Goal: Transaction & Acquisition: Obtain resource

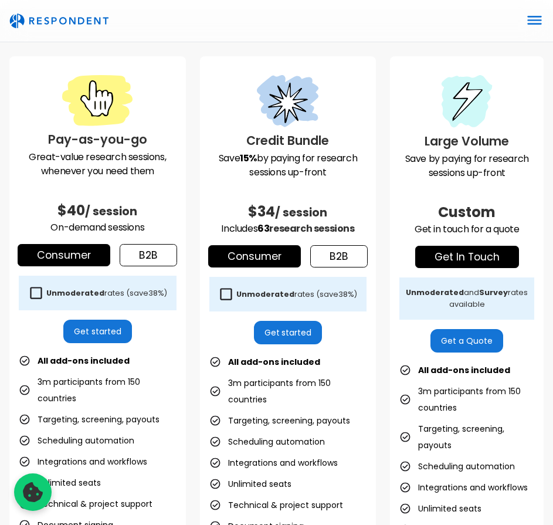
scroll to position [352, 0]
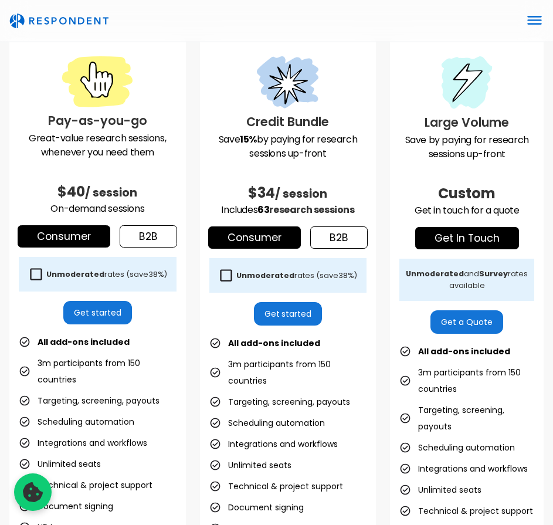
click at [162, 240] on link "b2b" at bounding box center [148, 236] width 57 height 22
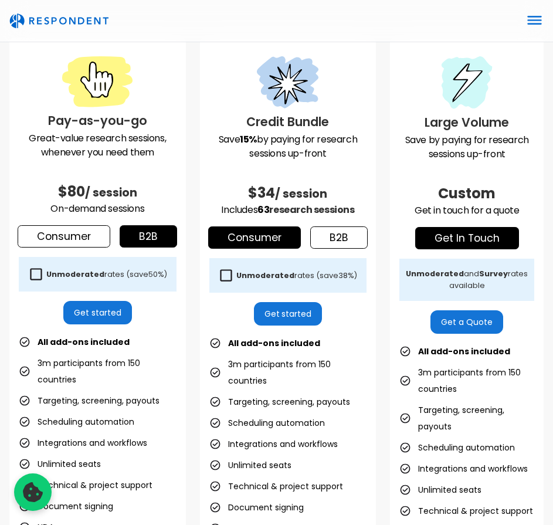
click at [72, 233] on link "Consumer" at bounding box center [64, 236] width 93 height 22
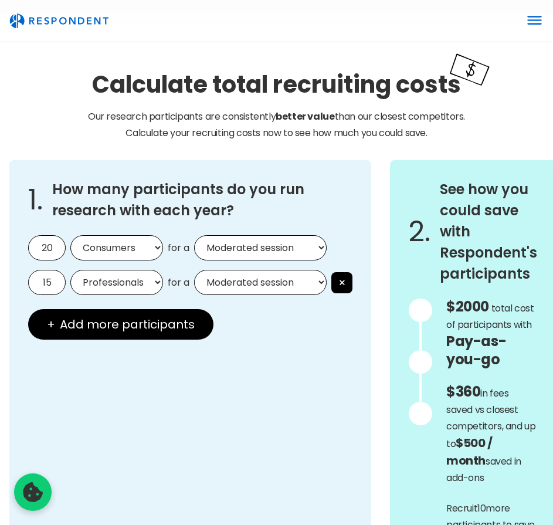
scroll to position [1056, 0]
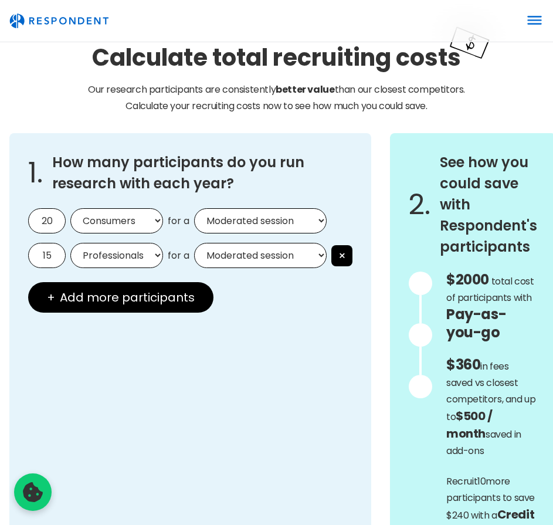
click at [125, 226] on select "Consumers Professionals" at bounding box center [116, 220] width 93 height 25
click at [256, 229] on select "Moderated session Unmoderated session" at bounding box center [260, 220] width 133 height 25
select select "unmoderated"
click at [194, 208] on select "Moderated session Unmoderated session" at bounding box center [260, 220] width 133 height 25
click at [343, 255] on button "×" at bounding box center [341, 255] width 21 height 21
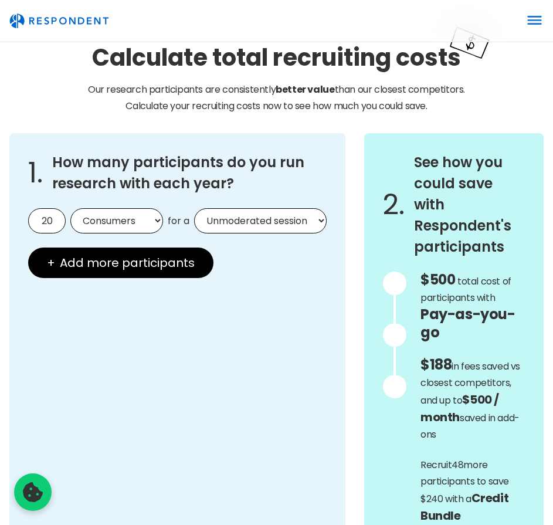
click at [43, 226] on input "20" at bounding box center [47, 220] width 38 height 25
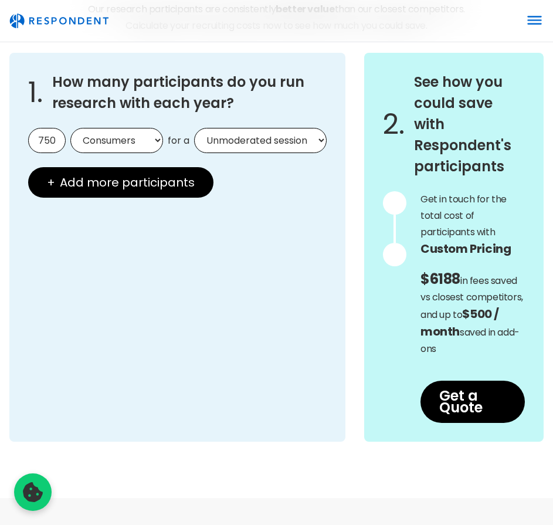
scroll to position [1173, 0]
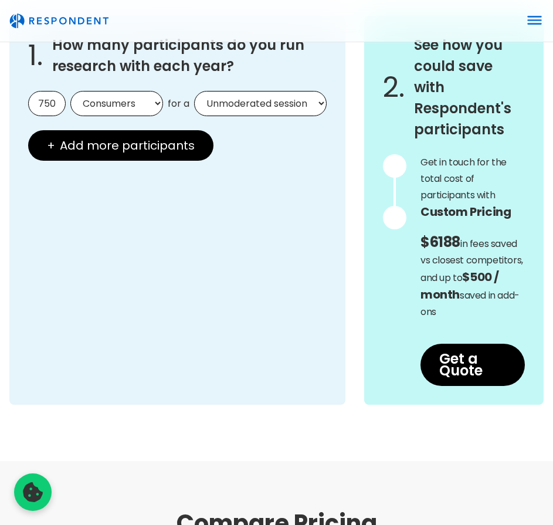
type input "750"
click at [265, 205] on div "1. How many participants do you run research with each year? 750 Consumers Prof…" at bounding box center [177, 210] width 336 height 389
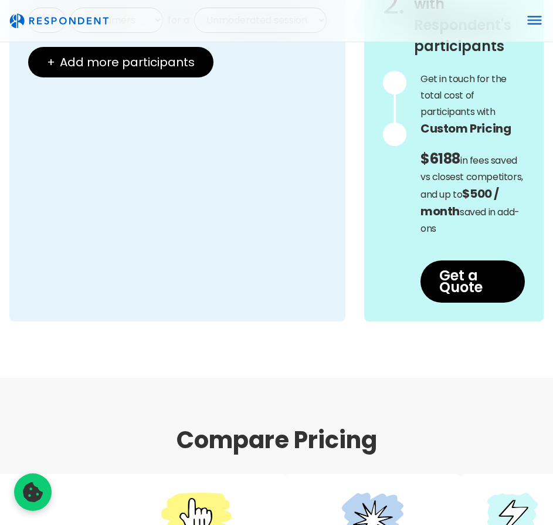
scroll to position [1232, 0]
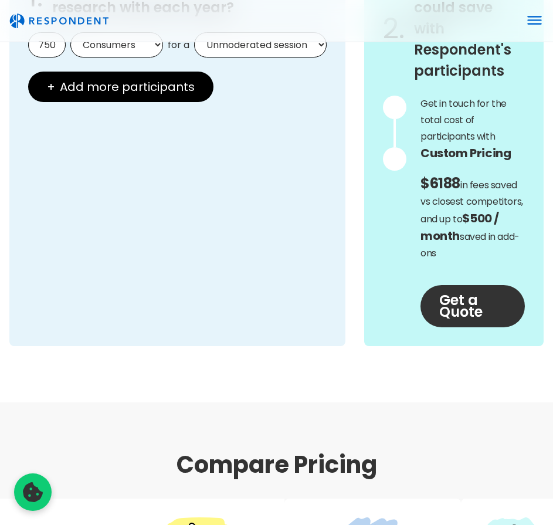
click at [461, 313] on link "Get a Quote" at bounding box center [473, 306] width 104 height 42
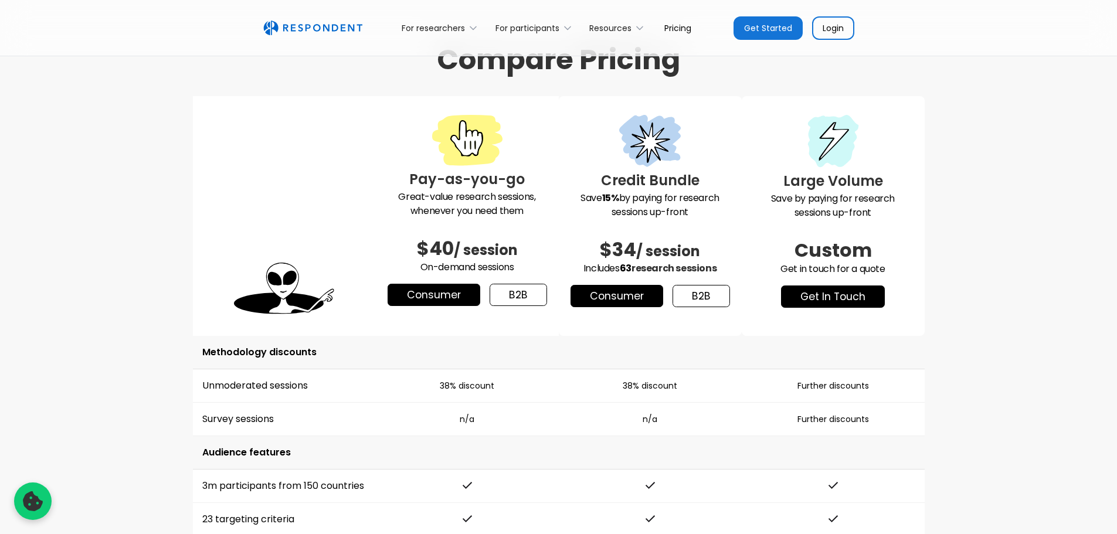
scroll to position [1520, 0]
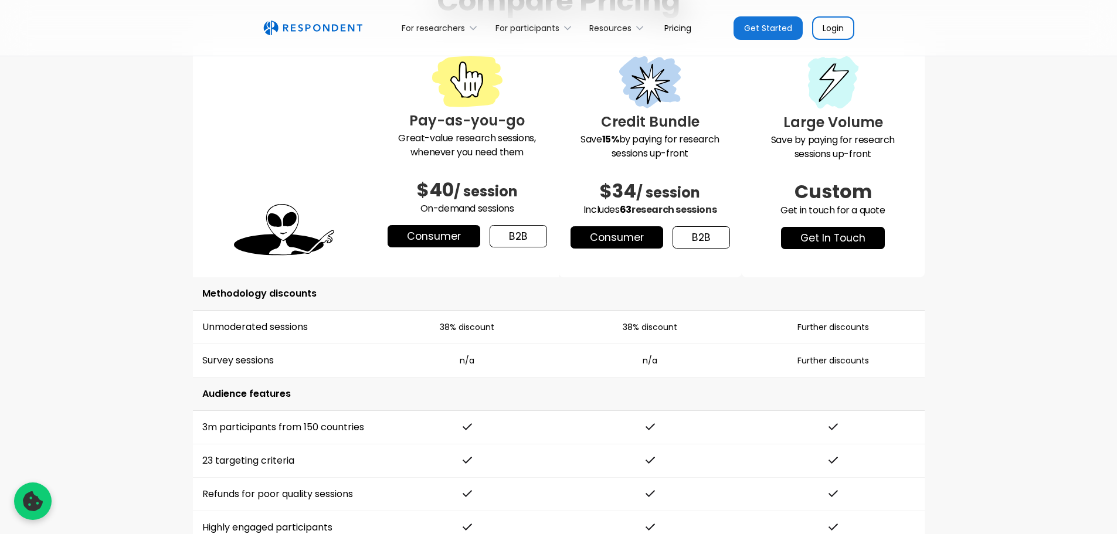
click at [553, 236] on link "get in touch" at bounding box center [833, 238] width 104 height 22
